Goal: Task Accomplishment & Management: Use online tool/utility

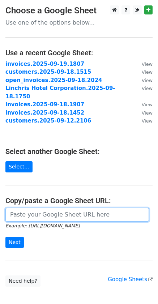
click at [65, 208] on input "url" at bounding box center [76, 215] width 143 height 14
paste input "[URL][DOMAIN_NAME]"
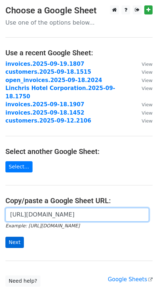
type input "https://docs.google.com/spreadsheets/d/1B-H9bbOY1mT0UKU5zJwpwTyycxmM2W7ziYjGicR…"
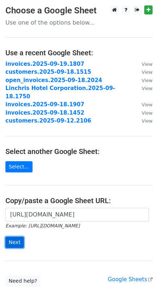
scroll to position [0, 0]
click at [18, 237] on input "Next" at bounding box center [14, 242] width 18 height 11
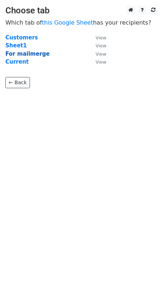
click at [26, 55] on strong "For mailmerge" at bounding box center [27, 54] width 44 height 7
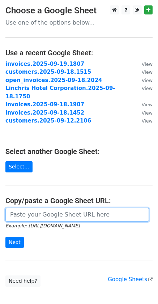
click at [41, 210] on input "url" at bounding box center [76, 215] width 143 height 14
paste input "[URL][DOMAIN_NAME]"
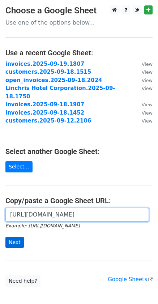
type input "https://docs.google.com/spreadsheets/d/1B-H9bbOY1mT0UKU5zJwpwTyycxmM2W7ziYjGicR…"
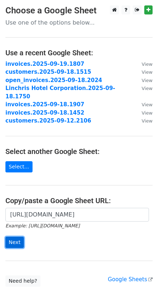
click at [10, 237] on input "Next" at bounding box center [14, 242] width 18 height 11
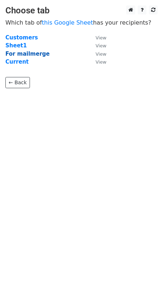
click at [33, 53] on strong "For mailmerge" at bounding box center [27, 54] width 44 height 7
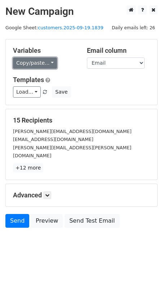
click at [47, 65] on link "Copy/paste..." at bounding box center [35, 62] width 44 height 11
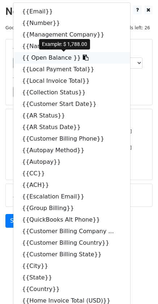
click at [83, 55] on icon at bounding box center [86, 58] width 6 height 6
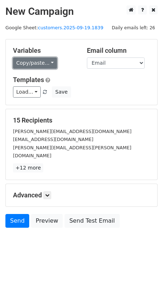
click at [52, 63] on link "Copy/paste..." at bounding box center [35, 62] width 44 height 11
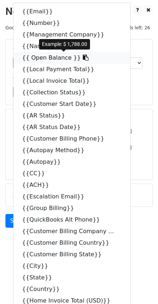
click at [83, 57] on icon at bounding box center [86, 58] width 6 height 6
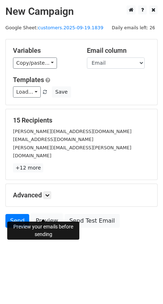
drag, startPoint x: 53, startPoint y: 218, endPoint x: 46, endPoint y: 237, distance: 20.5
click at [53, 219] on link "Preview" at bounding box center [47, 221] width 32 height 14
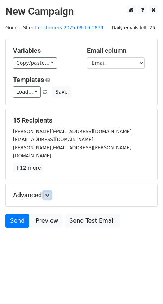
click at [47, 193] on icon at bounding box center [47, 195] width 4 height 4
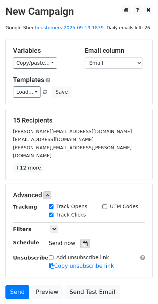
click at [80, 239] on div at bounding box center [85, 243] width 10 height 9
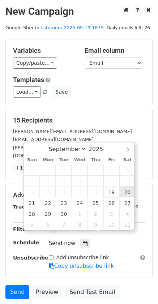
type input "2025-09-20 12:00"
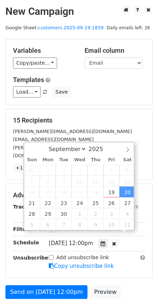
scroll to position [0, 0]
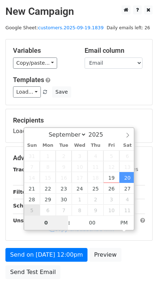
type input "08"
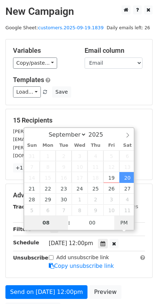
type input "2025-09-20 08:00"
click at [124, 227] on span "PM" at bounding box center [124, 222] width 20 height 14
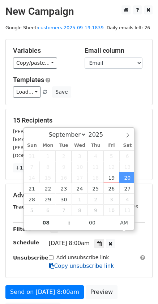
click at [49, 263] on icon at bounding box center [51, 265] width 5 height 5
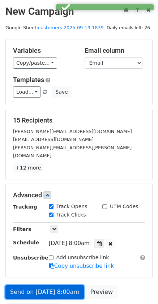
click at [47, 285] on link "Send on Sep 20 at 8:00am" at bounding box center [44, 292] width 78 height 14
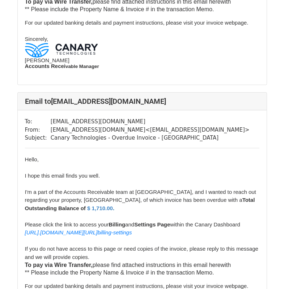
scroll to position [768, 0]
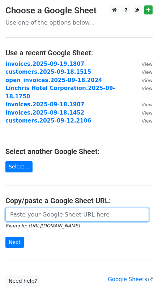
click at [53, 211] on input "url" at bounding box center [76, 215] width 143 height 14
paste input "https://docs.google.com/spreadsheets/d/1B-H9bbOY1mT0UKU5zJwpwTyycxmM2W7ziYjGicR…"
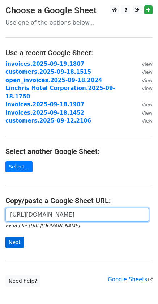
type input "https://docs.google.com/spreadsheets/d/1B-H9bbOY1mT0UKU5zJwpwTyycxmM2W7ziYjGicR…"
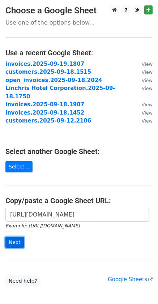
drag, startPoint x: 12, startPoint y: 236, endPoint x: 8, endPoint y: 229, distance: 8.2
click at [12, 237] on input "Next" at bounding box center [14, 242] width 18 height 11
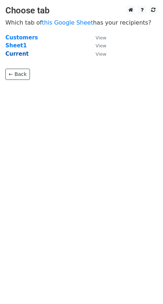
click at [12, 55] on strong "Current" at bounding box center [16, 54] width 23 height 7
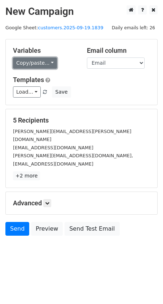
click at [47, 60] on link "Copy/paste..." at bounding box center [35, 62] width 44 height 11
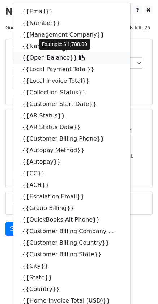
click at [79, 58] on icon at bounding box center [82, 58] width 6 height 6
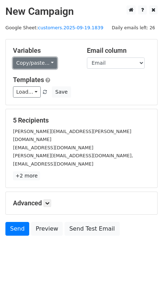
click at [47, 66] on link "Copy/paste..." at bounding box center [35, 62] width 44 height 11
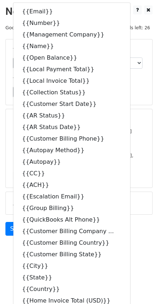
click at [131, 124] on h5 "5 Recipients" at bounding box center [79, 120] width 132 height 8
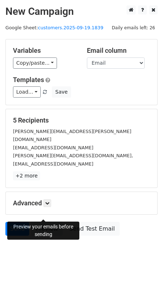
click at [48, 222] on link "Preview" at bounding box center [47, 229] width 32 height 14
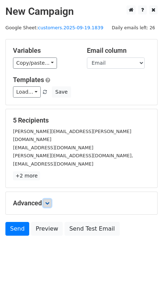
click at [46, 199] on link at bounding box center [47, 203] width 8 height 8
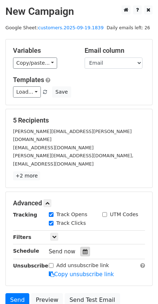
click at [84, 247] on div at bounding box center [85, 251] width 10 height 9
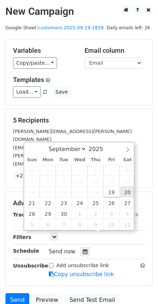
type input "2025-09-20 12:00"
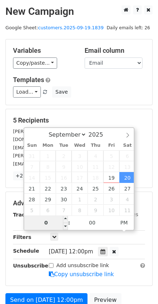
type input "08"
type input "[DATE] 08:00"
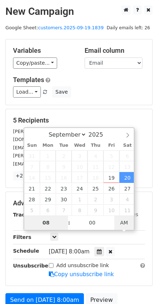
click at [124, 223] on span "AM" at bounding box center [124, 222] width 20 height 14
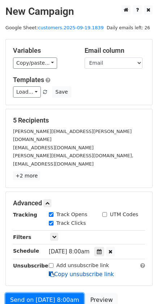
click at [66, 256] on form "Variables Copy/paste... {{Email}} {{Number}} {{Management Company}} {{Name}} {{…" at bounding box center [78, 183] width 147 height 289
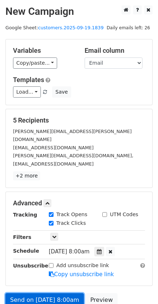
drag, startPoint x: 41, startPoint y: 284, endPoint x: 59, endPoint y: 282, distance: 17.9
click at [41, 293] on link "Send on Sep 20 at 8:00am" at bounding box center [44, 300] width 78 height 14
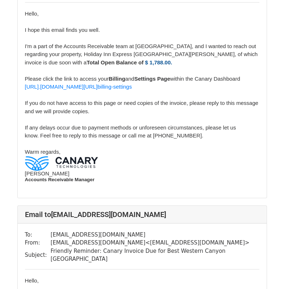
scroll to position [124, 0]
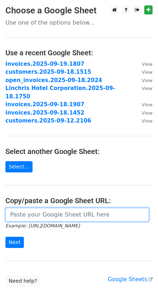
click at [62, 208] on input "url" at bounding box center [76, 215] width 143 height 14
paste input "[URL][DOMAIN_NAME]"
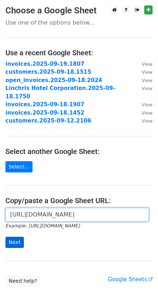
type input "[URL][DOMAIN_NAME]"
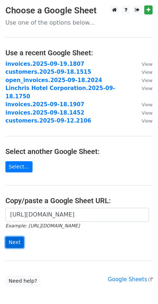
click at [13, 237] on input "Next" at bounding box center [14, 242] width 18 height 11
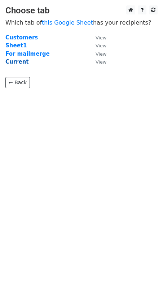
click at [21, 62] on strong "Current" at bounding box center [16, 62] width 23 height 7
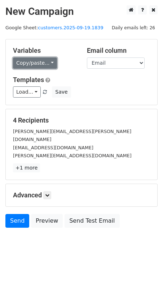
click at [46, 63] on link "Copy/paste..." at bounding box center [35, 62] width 44 height 11
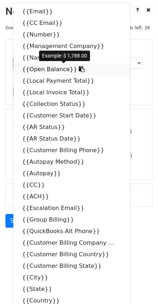
click at [79, 71] on icon at bounding box center [82, 69] width 6 height 6
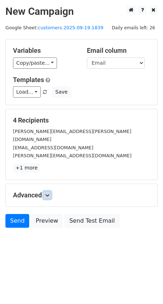
click at [47, 193] on icon at bounding box center [47, 195] width 4 height 4
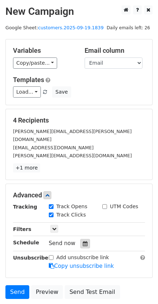
click at [83, 241] on icon at bounding box center [85, 243] width 5 height 5
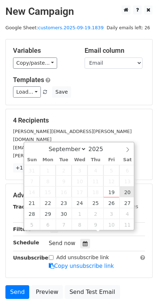
type input "2025-09-20 12:00"
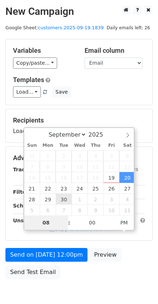
type input "08"
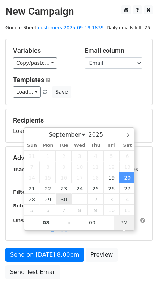
type input "2025-09-20 08:00"
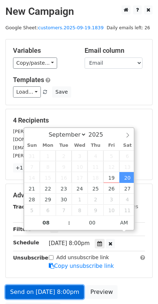
click at [45, 286] on link "Send on Sep 20 at 8:00pm" at bounding box center [44, 292] width 78 height 14
